Goal: Find specific page/section: Find specific page/section

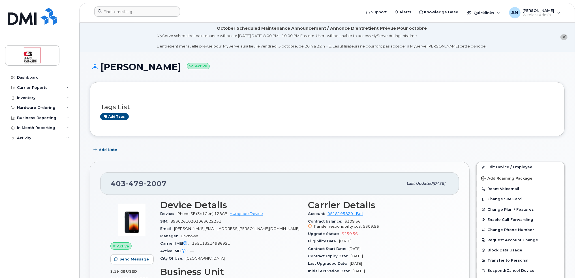
click at [129, 17] on div at bounding box center [226, 13] width 272 height 12
click at [129, 14] on input at bounding box center [137, 12] width 86 height 10
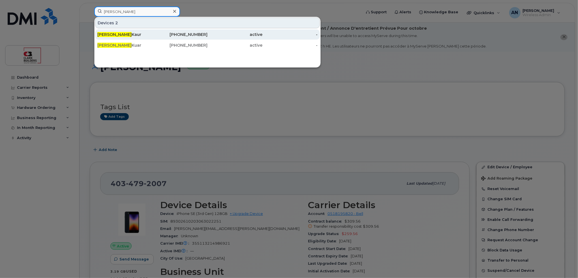
type input "rajveer"
click at [146, 33] on div "Rajveer Kaur" at bounding box center [124, 35] width 55 height 6
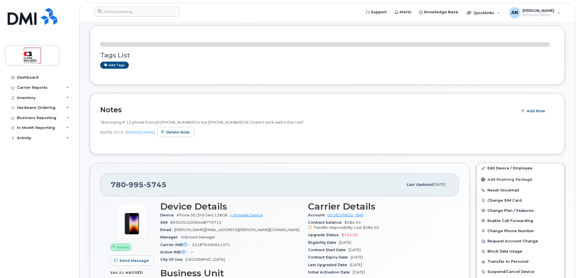
scroll to position [85, 0]
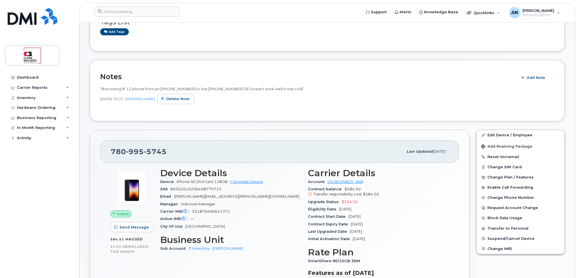
drag, startPoint x: 339, startPoint y: 206, endPoint x: 378, endPoint y: 208, distance: 39.2
click at [378, 208] on div "Eligibility Date [DATE]" at bounding box center [378, 209] width 141 height 7
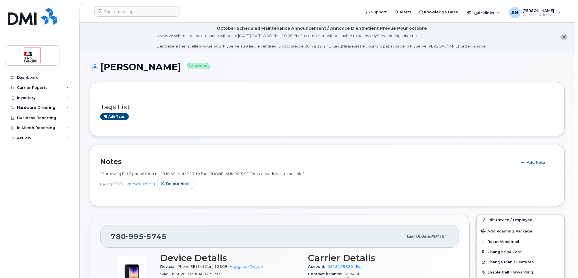
click at [213, 90] on div "Tags List Add tags" at bounding box center [327, 109] width 475 height 54
